Goal: Transaction & Acquisition: Purchase product/service

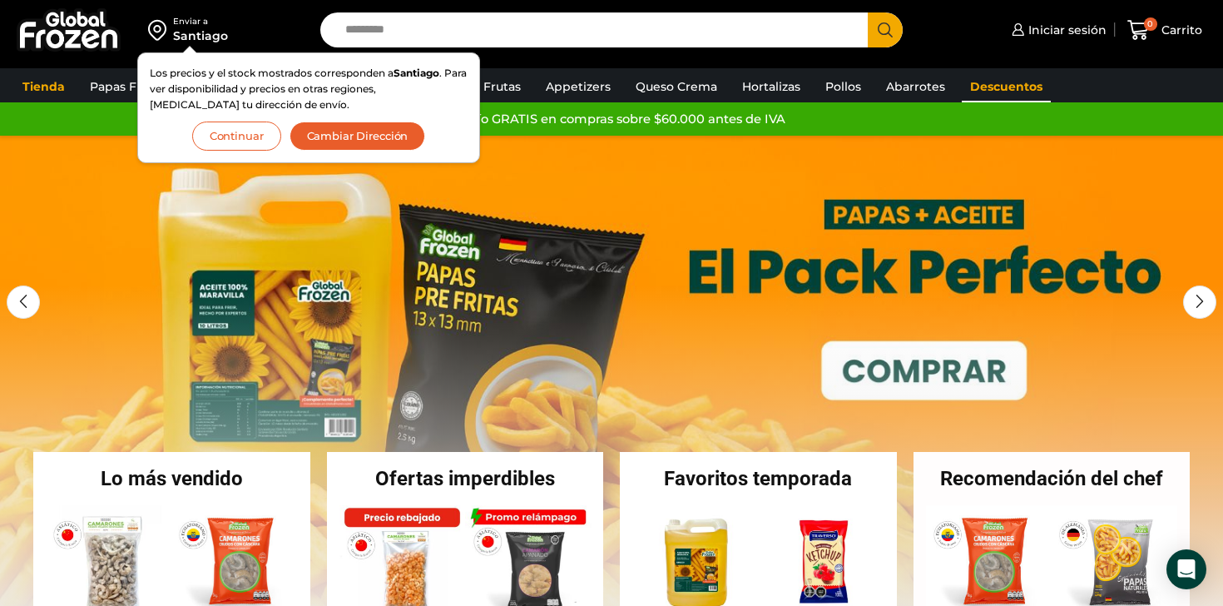
click at [1005, 86] on link "Descuentos" at bounding box center [1006, 87] width 89 height 32
click at [225, 134] on button "Continuar" at bounding box center [236, 136] width 89 height 29
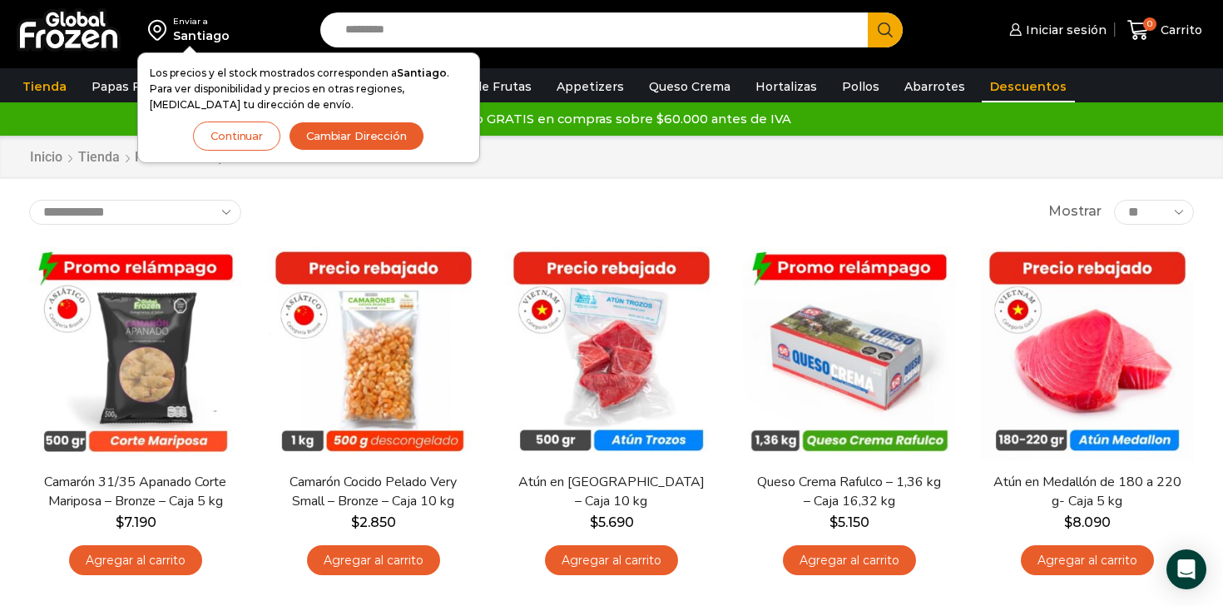
click at [236, 131] on button "Continuar" at bounding box center [236, 136] width 87 height 29
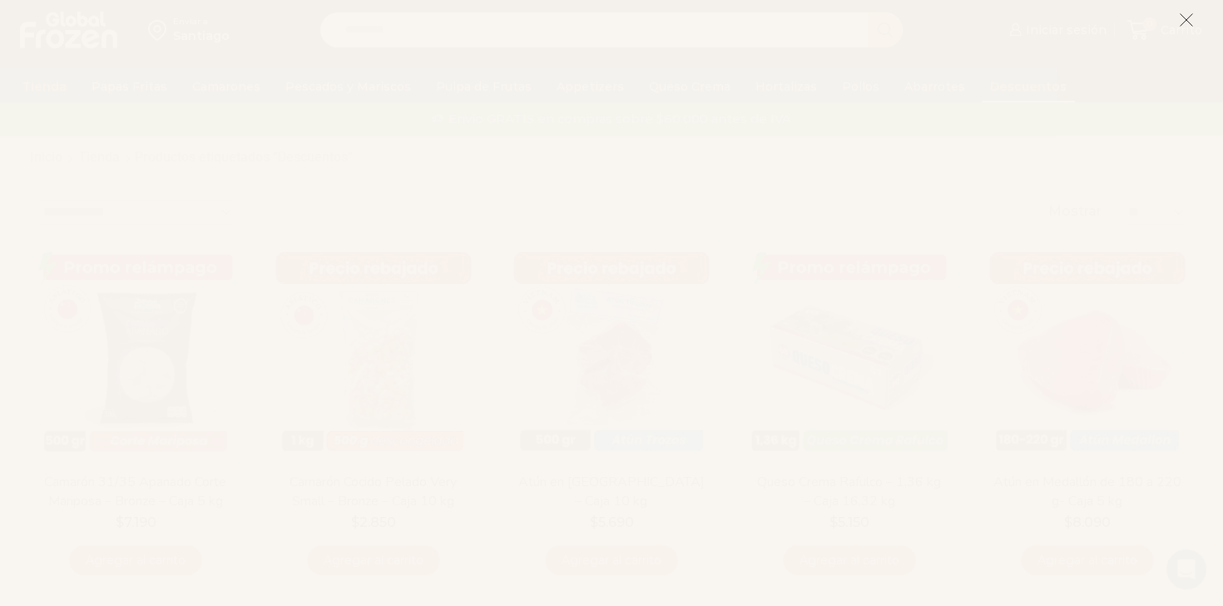
click at [1183, 27] on icon at bounding box center [1186, 19] width 15 height 15
